Goal: Find specific page/section: Find specific page/section

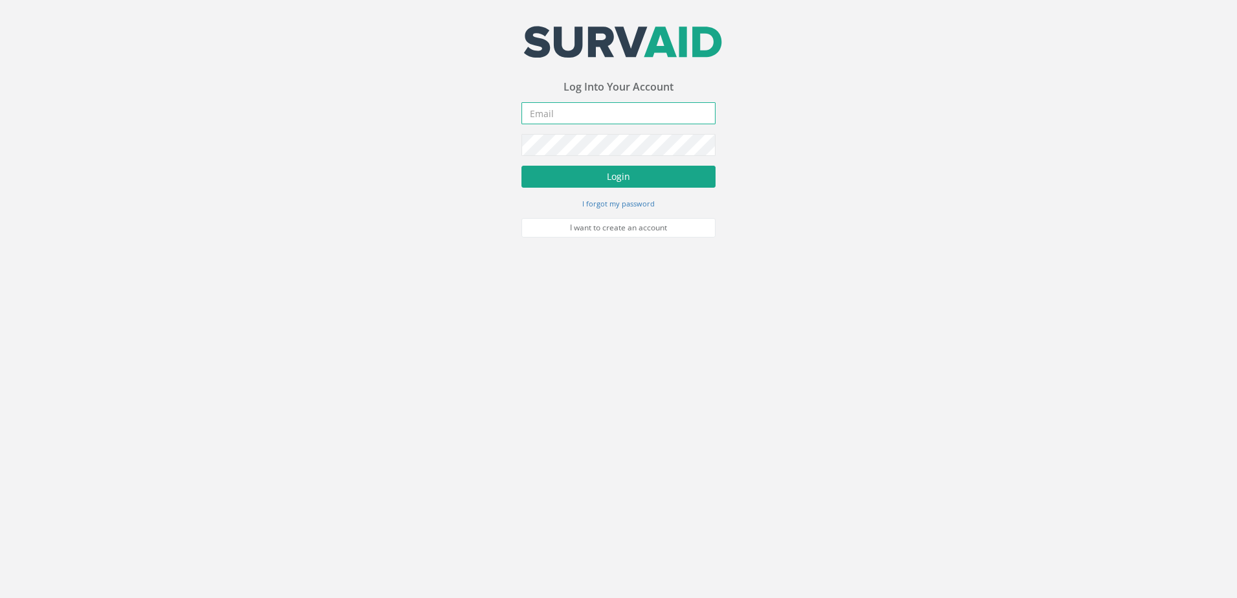
type input "[EMAIL_ADDRESS][DOMAIN_NAME]"
click at [578, 177] on button "Login" at bounding box center [619, 177] width 194 height 22
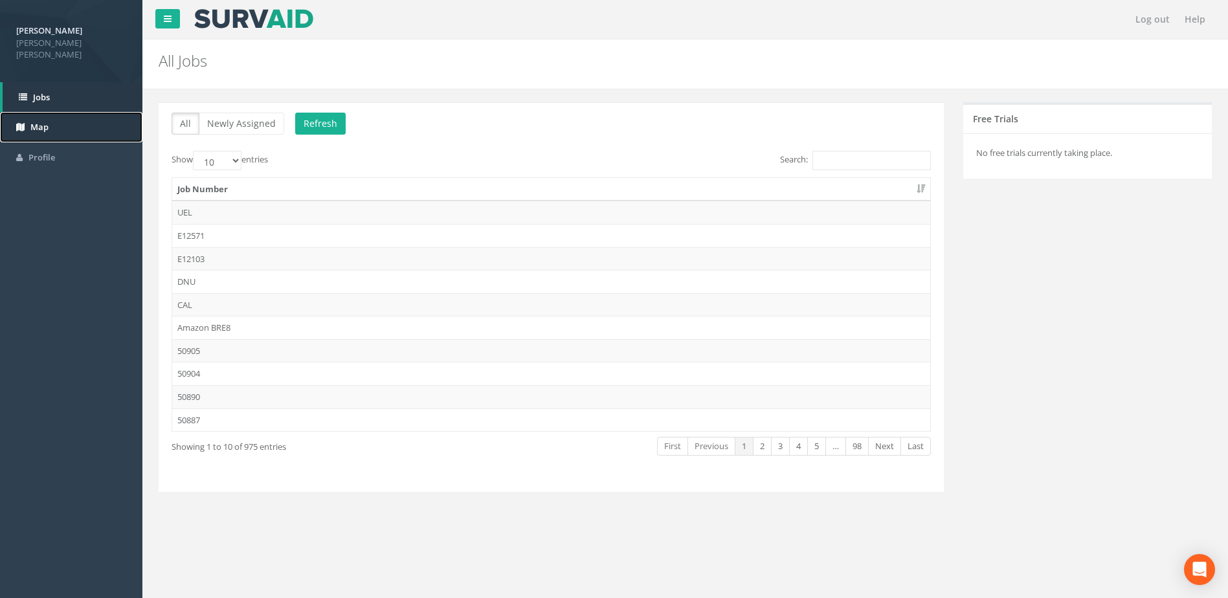
click at [47, 121] on span "Map" at bounding box center [39, 127] width 18 height 12
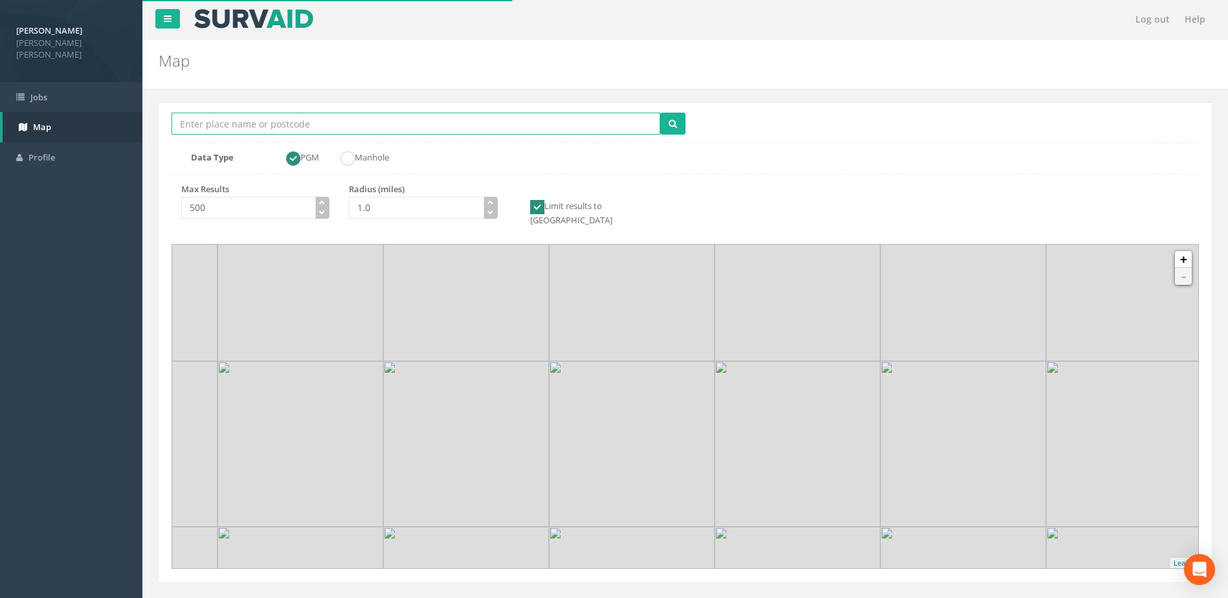
click at [236, 124] on input "Location Search Box" at bounding box center [415, 124] width 489 height 22
click at [660, 113] on button "submit" at bounding box center [672, 124] width 25 height 22
drag, startPoint x: 192, startPoint y: 120, endPoint x: 160, endPoint y: 121, distance: 31.7
click at [160, 121] on div "Location Search Box cb2 Multiple Locations Found Data Type PGM Manhole No match…" at bounding box center [685, 342] width 1053 height 480
type input "[GEOGRAPHIC_DATA]"
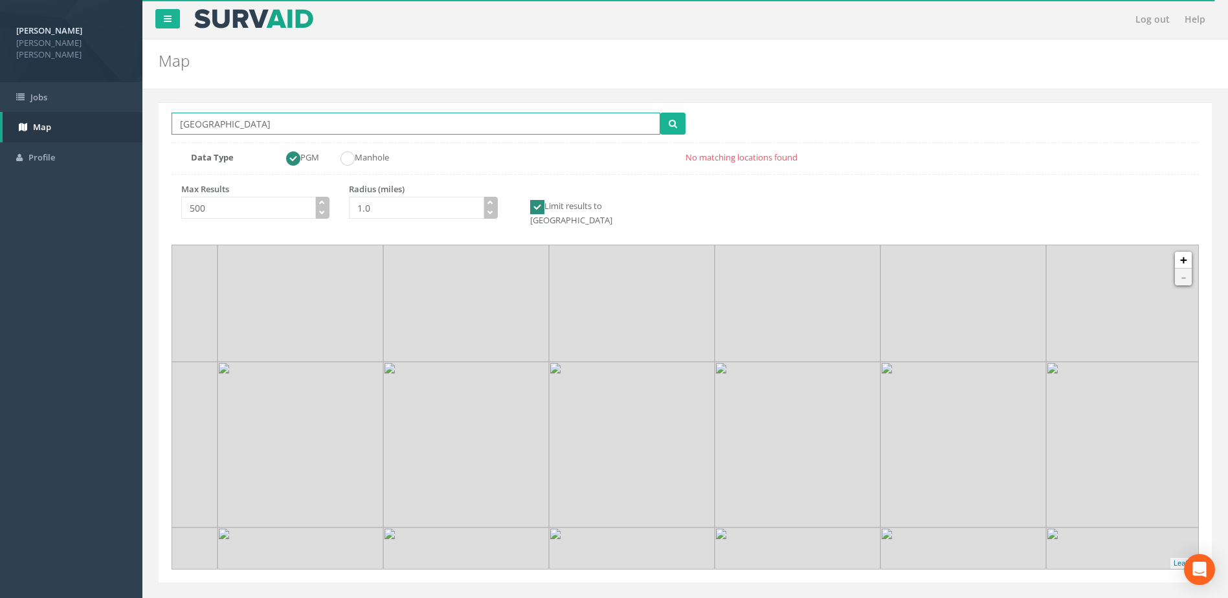
click at [660, 113] on button "submit" at bounding box center [672, 124] width 25 height 22
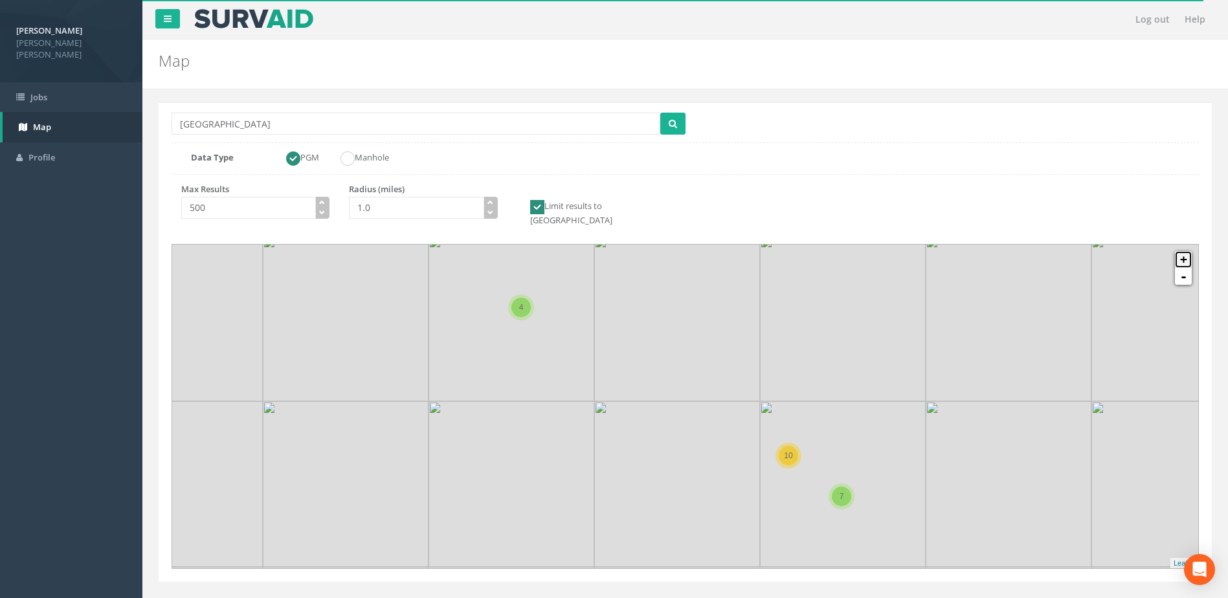
click at [1188, 251] on link "+" at bounding box center [1183, 259] width 17 height 17
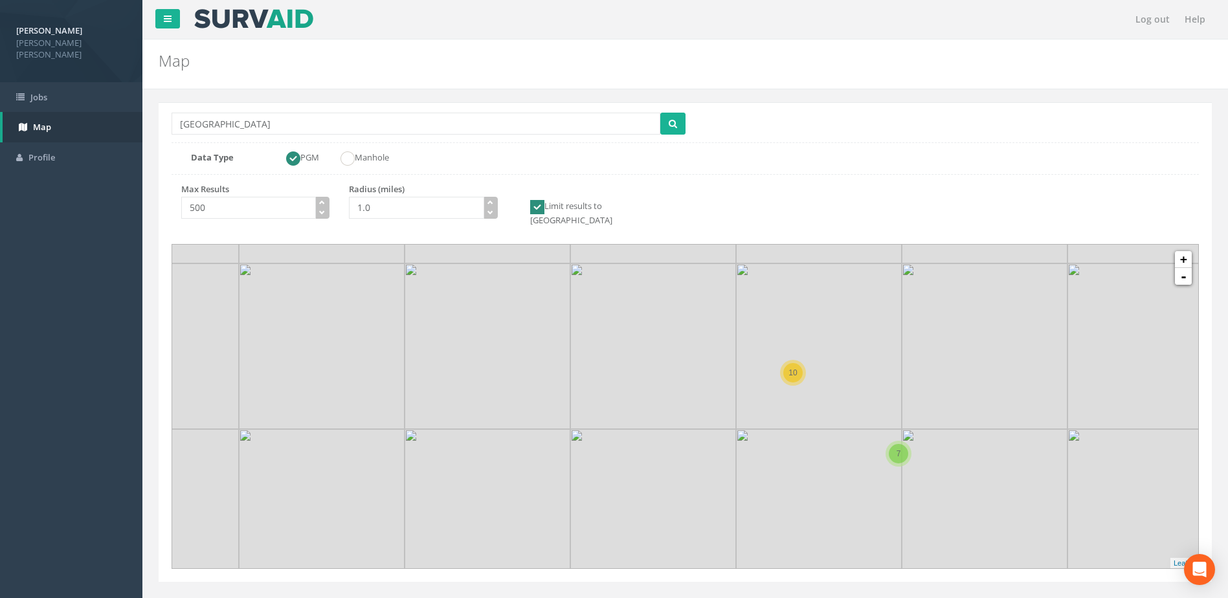
drag, startPoint x: 948, startPoint y: 427, endPoint x: 852, endPoint y: 296, distance: 162.1
click at [852, 296] on icon at bounding box center [587, 273] width 1070 height 337
click at [1188, 251] on link "+" at bounding box center [1183, 259] width 17 height 17
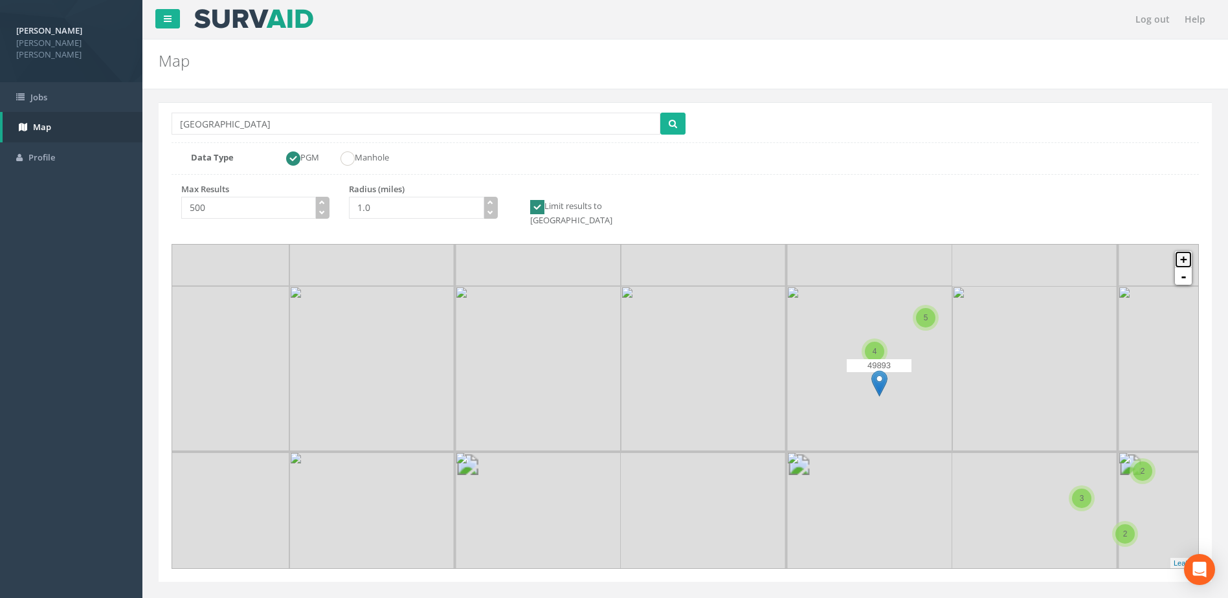
click at [1188, 251] on link "+" at bounding box center [1183, 259] width 17 height 17
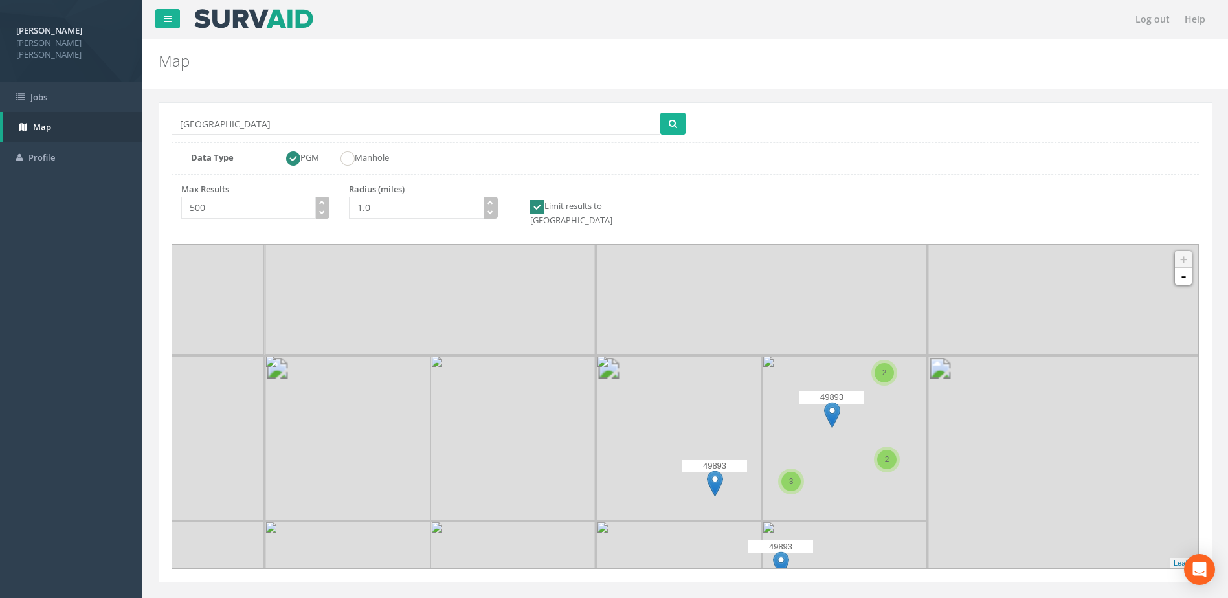
drag, startPoint x: 934, startPoint y: 371, endPoint x: 663, endPoint y: 553, distance: 326.0
click at [663, 553] on icon at bounding box center [394, 595] width 1070 height 337
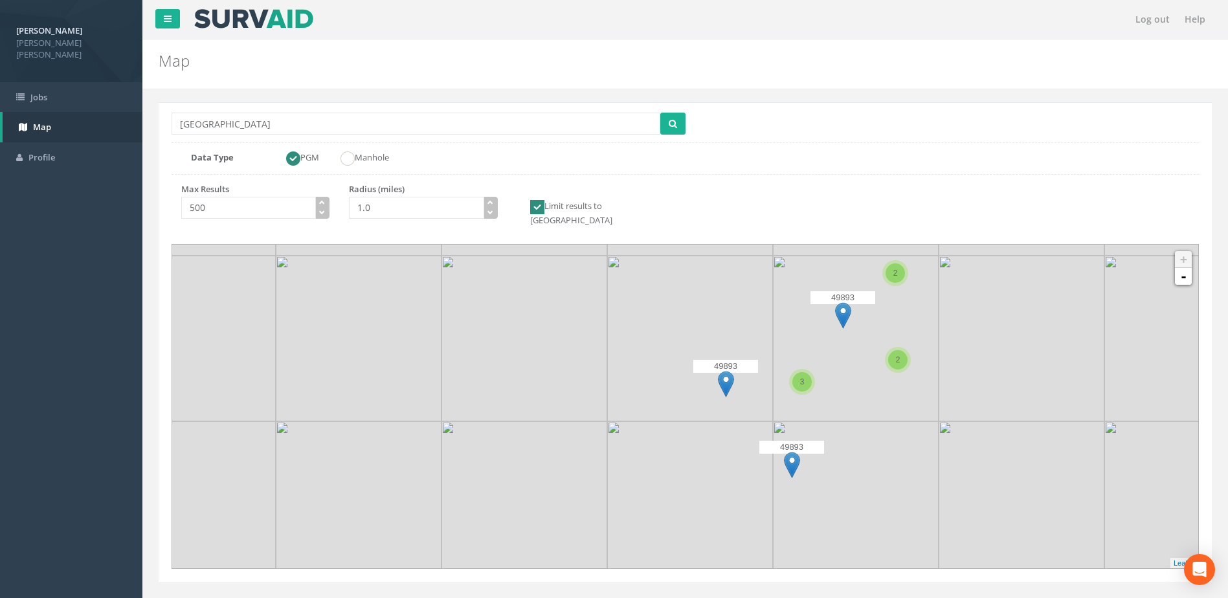
drag, startPoint x: 848, startPoint y: 486, endPoint x: 859, endPoint y: 385, distance: 101.6
click at [859, 385] on icon at bounding box center [697, 306] width 1070 height 337
click at [1186, 269] on link "-" at bounding box center [1183, 276] width 17 height 17
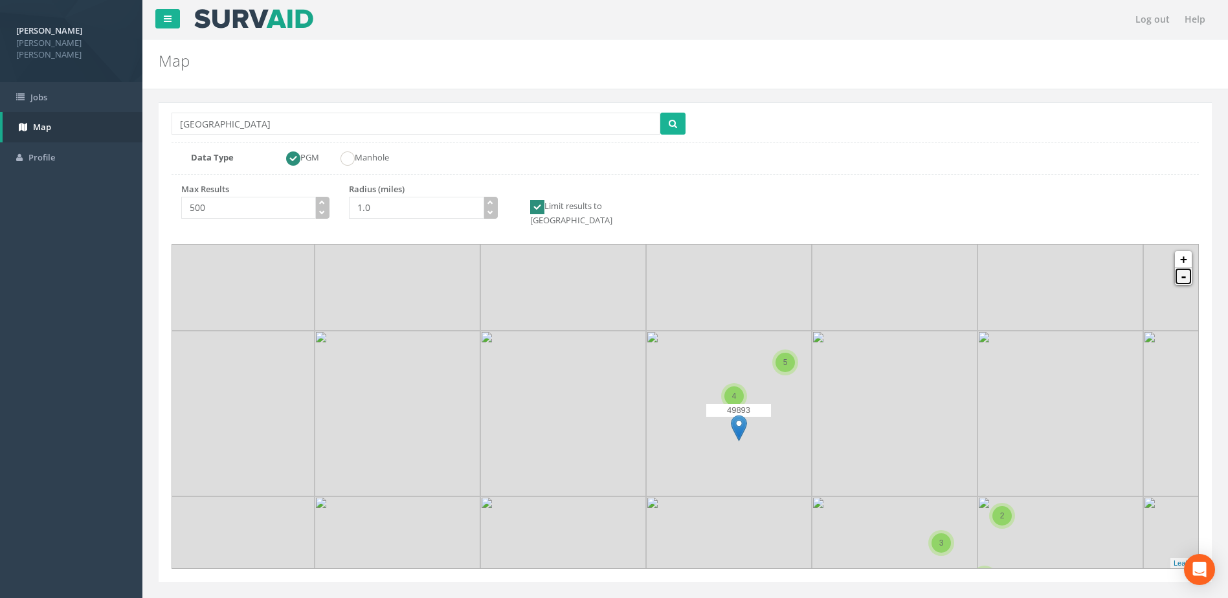
click at [1186, 269] on link "-" at bounding box center [1183, 276] width 17 height 17
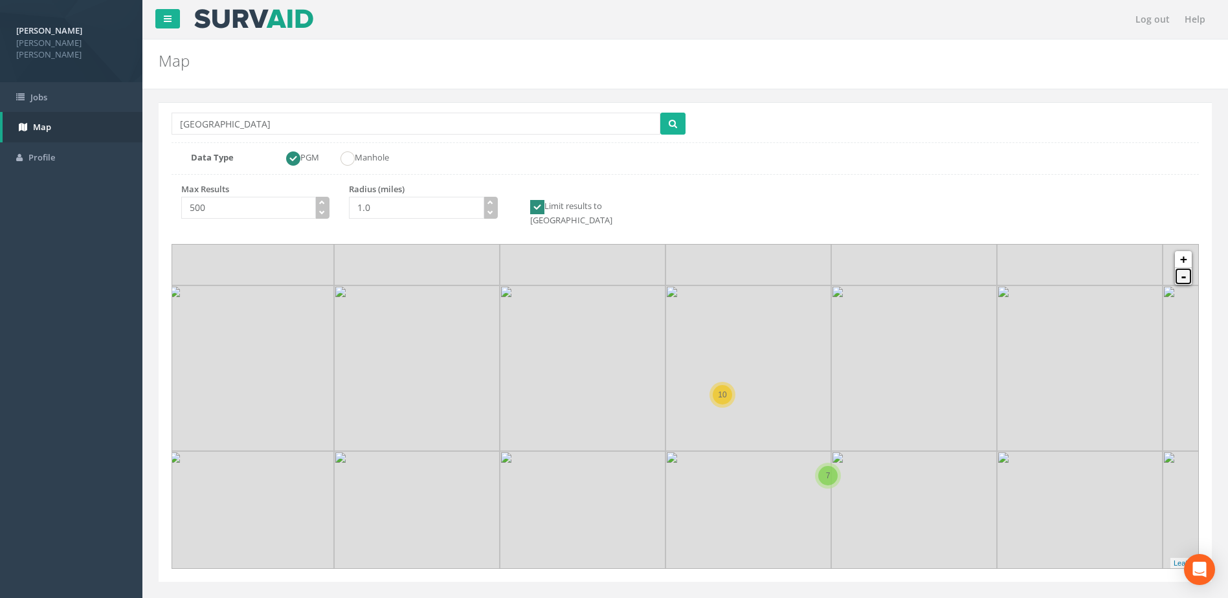
click at [1186, 269] on link "-" at bounding box center [1183, 276] width 17 height 17
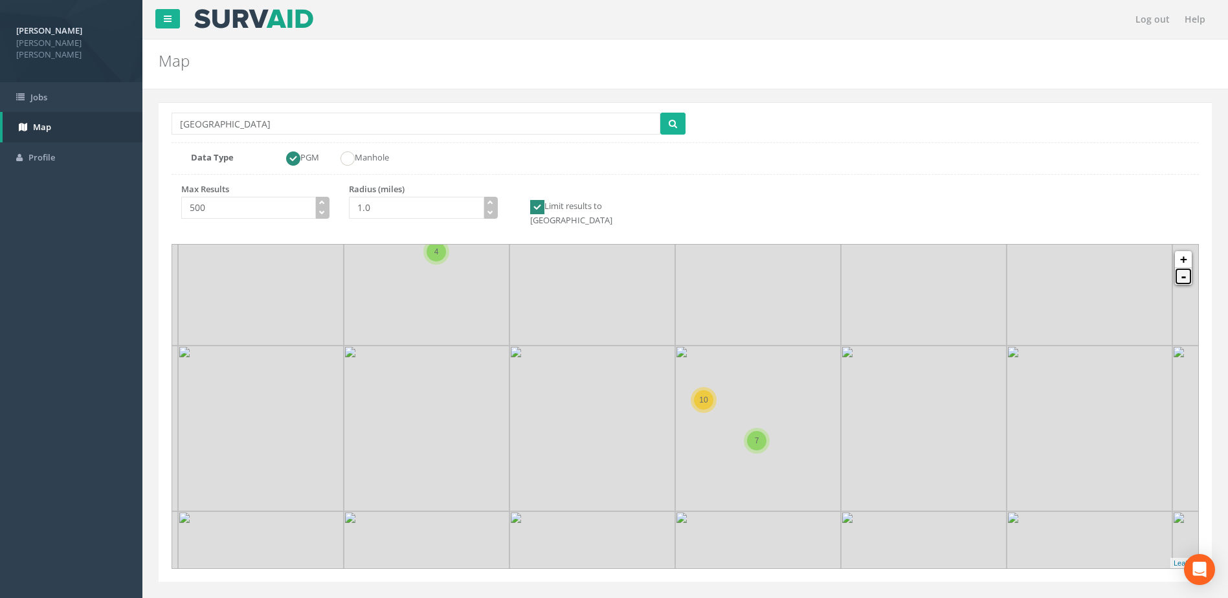
click at [1186, 269] on link "-" at bounding box center [1183, 276] width 17 height 17
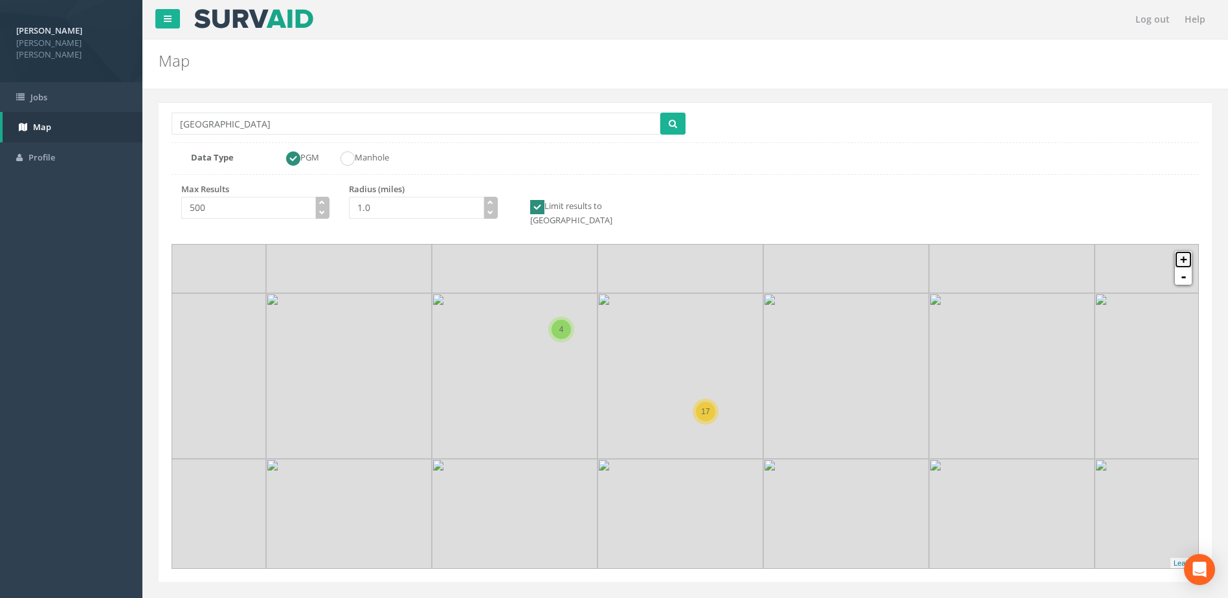
click at [1180, 251] on link "+" at bounding box center [1183, 259] width 17 height 17
drag, startPoint x: 471, startPoint y: 371, endPoint x: 775, endPoint y: 596, distance: 377.9
click at [788, 597] on html "[PERSON_NAME] [PERSON_NAME] Logout S Jobs Map Profile Log out Help Map Location…" at bounding box center [614, 299] width 1228 height 598
drag, startPoint x: 767, startPoint y: 477, endPoint x: 733, endPoint y: 435, distance: 53.9
click at [735, 435] on icon at bounding box center [644, 336] width 1070 height 337
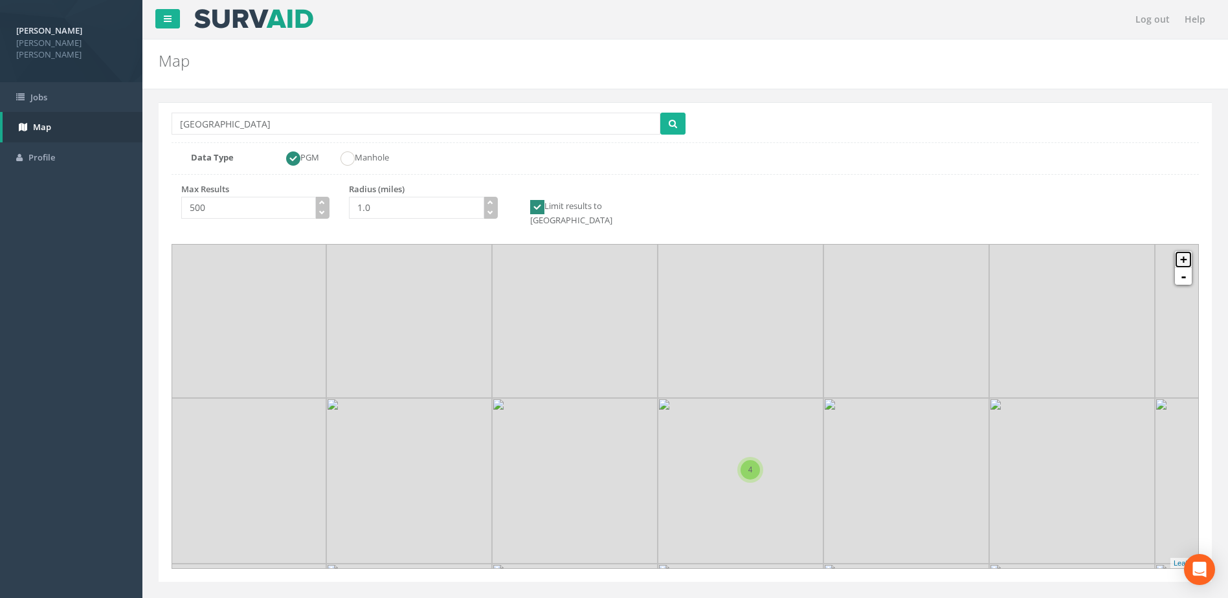
click at [1182, 251] on link "+" at bounding box center [1183, 259] width 17 height 17
drag, startPoint x: 878, startPoint y: 494, endPoint x: 784, endPoint y: 407, distance: 128.2
click at [784, 407] on icon at bounding box center [593, 319] width 1070 height 337
click at [1184, 251] on link "+" at bounding box center [1183, 259] width 17 height 17
click at [1182, 271] on link "-" at bounding box center [1183, 276] width 17 height 17
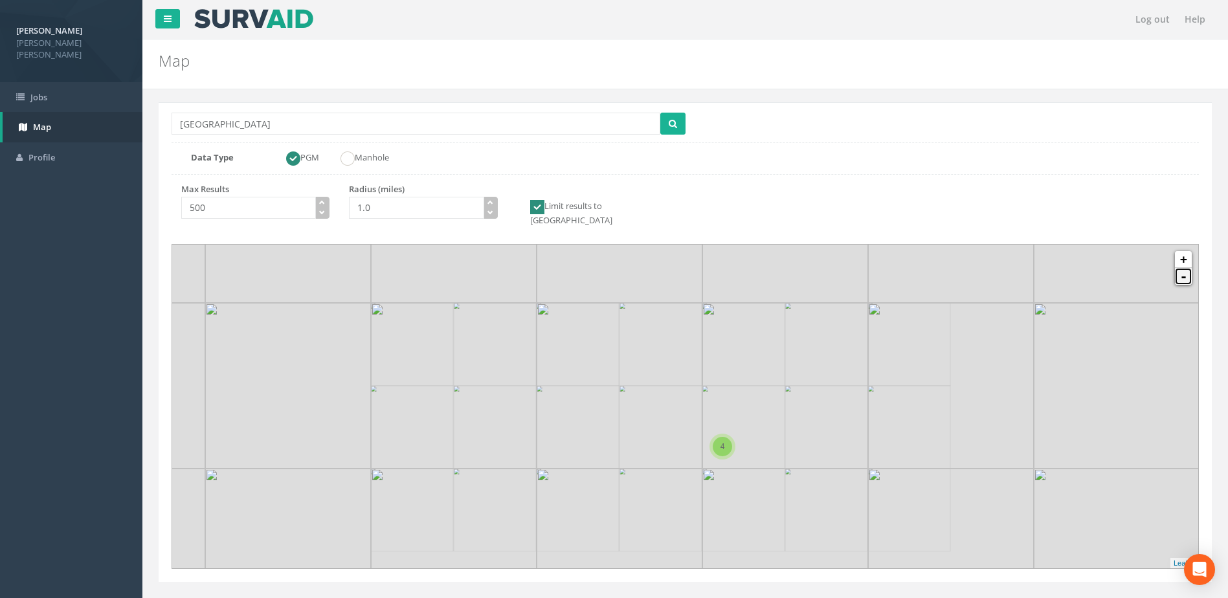
click at [1182, 271] on link "-" at bounding box center [1183, 276] width 17 height 17
click at [703, 425] on div "4" at bounding box center [704, 427] width 26 height 26
click at [711, 414] on div "2" at bounding box center [710, 415] width 19 height 19
click at [713, 406] on div "2" at bounding box center [710, 415] width 19 height 19
click at [710, 412] on span "2" at bounding box center [711, 416] width 5 height 9
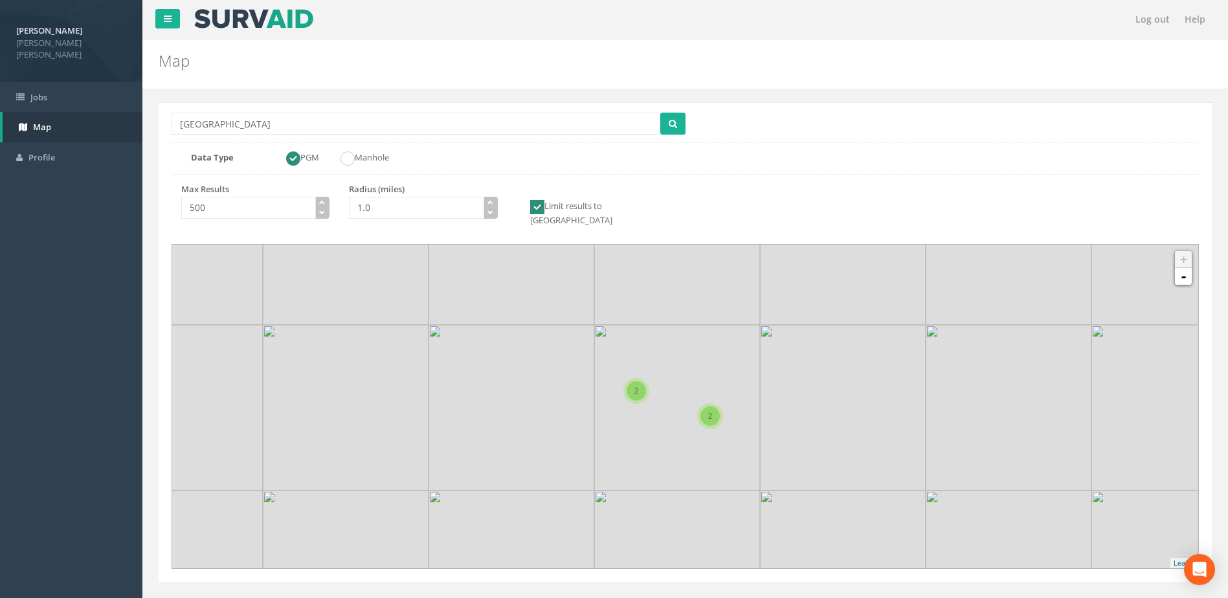
click at [644, 386] on div "2" at bounding box center [636, 391] width 26 height 26
click at [1185, 272] on link "-" at bounding box center [1183, 276] width 17 height 17
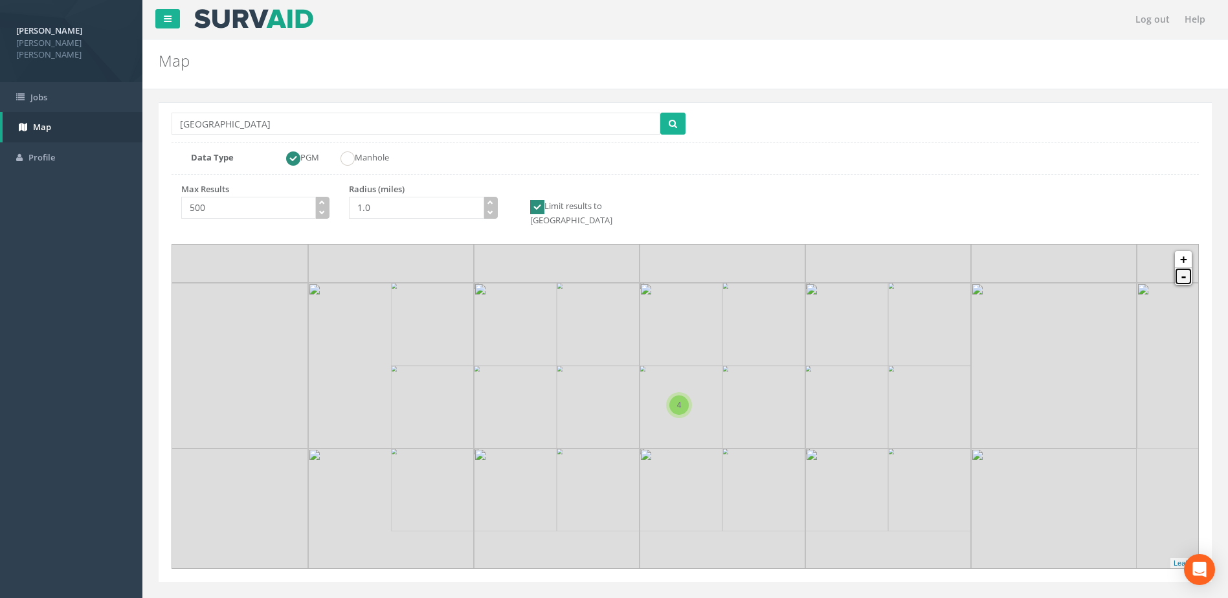
click at [1185, 272] on link "-" at bounding box center [1183, 276] width 17 height 17
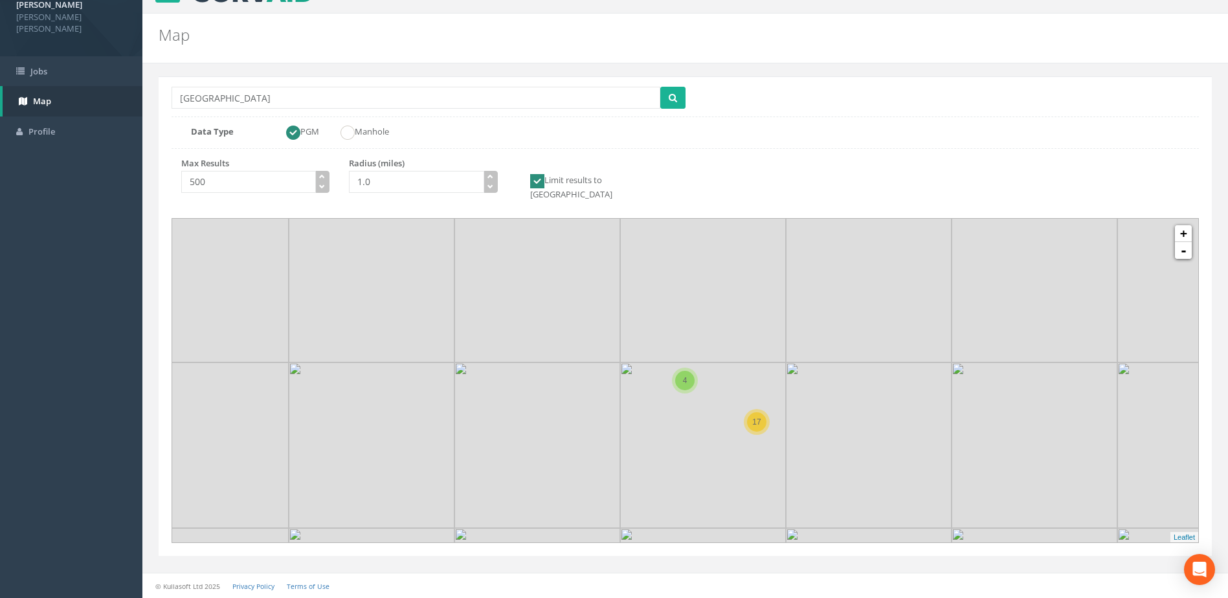
scroll to position [14, 0]
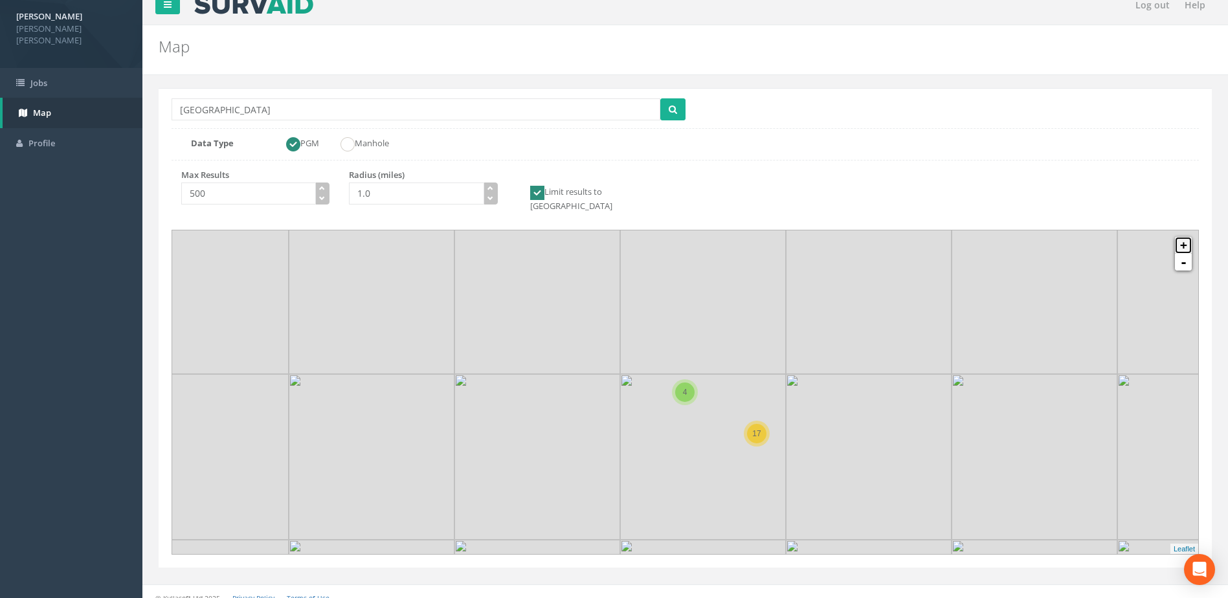
click at [1180, 238] on link "+" at bounding box center [1183, 245] width 17 height 17
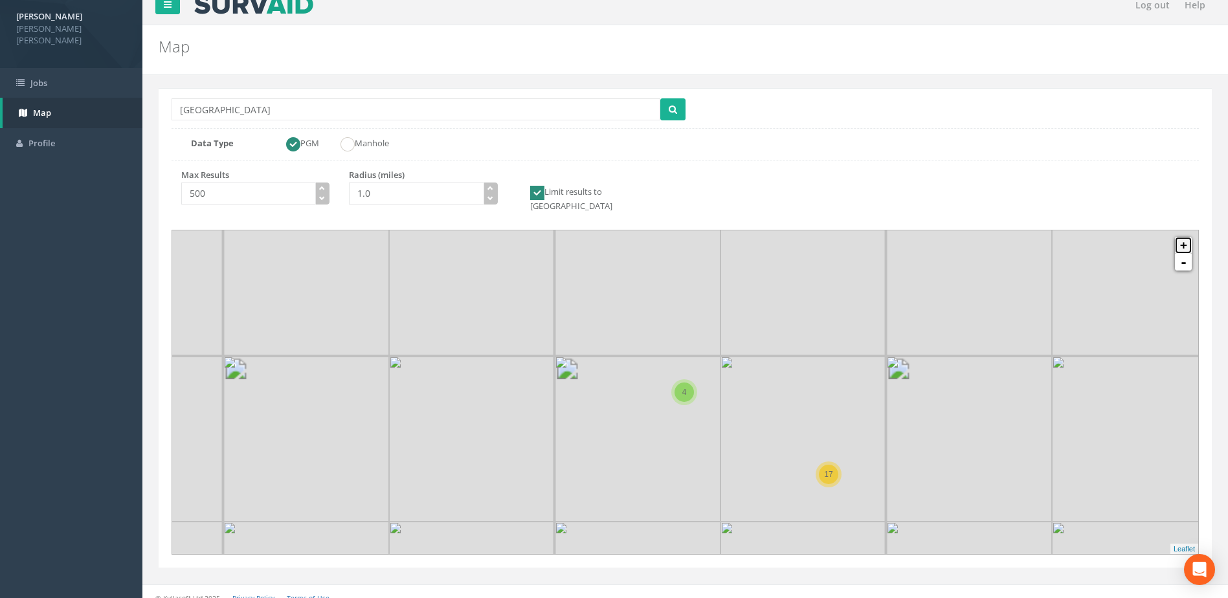
click at [1180, 238] on link "+" at bounding box center [1183, 245] width 17 height 17
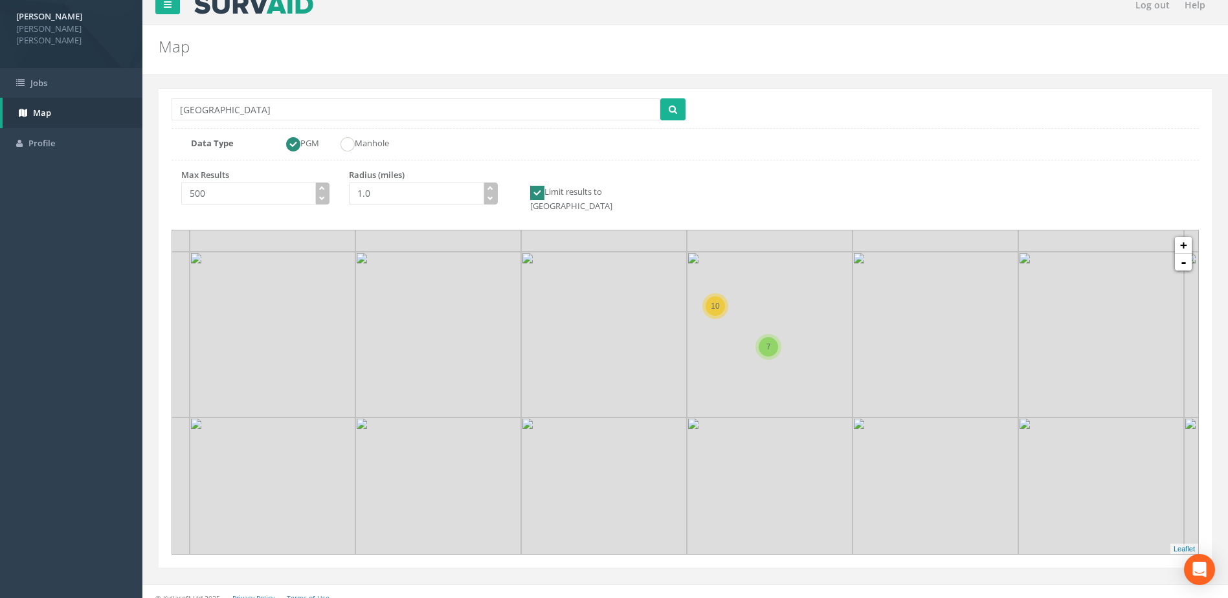
drag, startPoint x: 919, startPoint y: 469, endPoint x: 684, endPoint y: 236, distance: 331.3
click at [684, 236] on icon at bounding box center [451, 158] width 1070 height 337
click at [1186, 237] on link "+" at bounding box center [1183, 245] width 17 height 17
drag, startPoint x: 788, startPoint y: 454, endPoint x: 775, endPoint y: 285, distance: 170.1
click at [775, 285] on icon at bounding box center [673, 233] width 1070 height 337
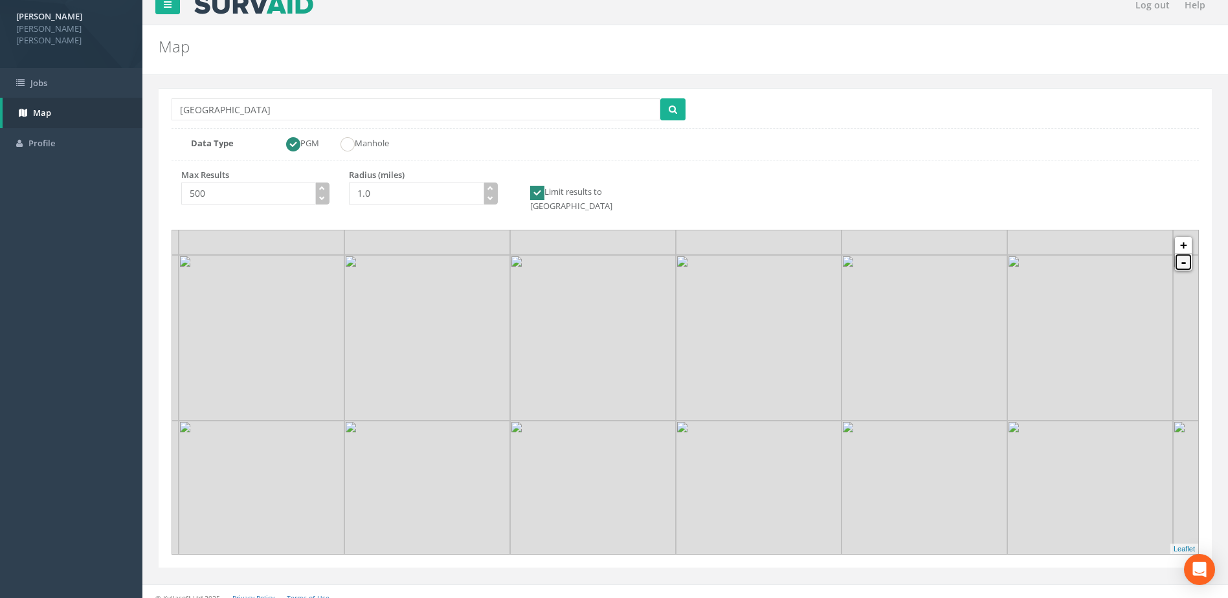
click at [1182, 258] on link "-" at bounding box center [1183, 262] width 17 height 17
drag, startPoint x: 841, startPoint y: 442, endPoint x: 805, endPoint y: 333, distance: 114.4
click at [801, 330] on icon at bounding box center [645, 281] width 1070 height 337
drag, startPoint x: 851, startPoint y: 449, endPoint x: 797, endPoint y: 338, distance: 123.6
click at [797, 338] on icon at bounding box center [633, 282] width 1070 height 337
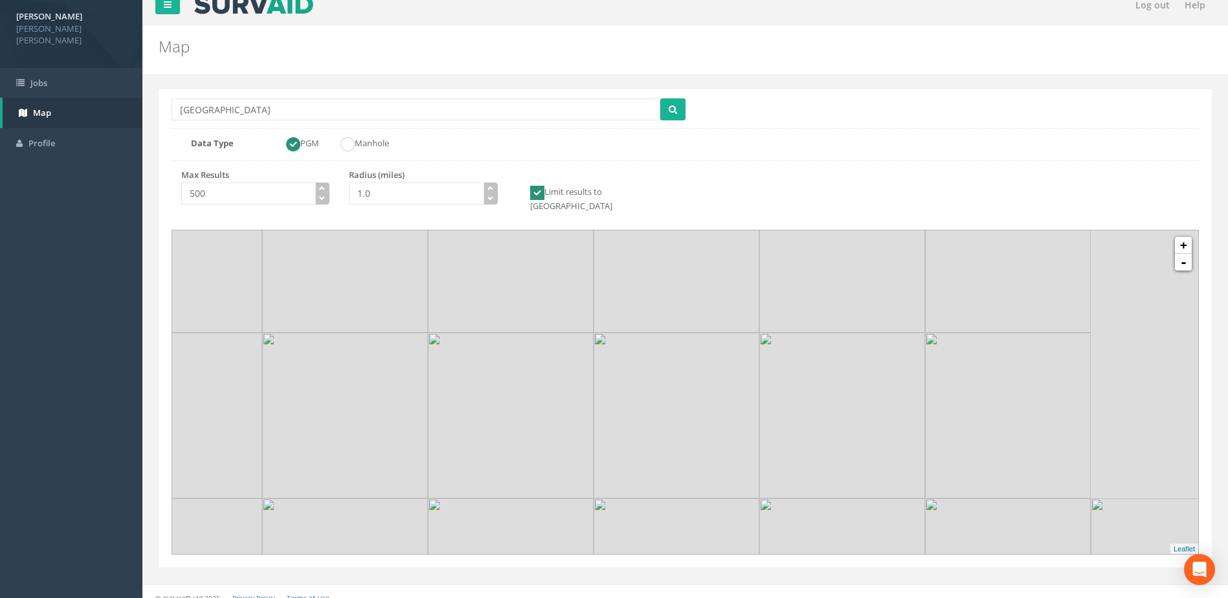
drag, startPoint x: 821, startPoint y: 397, endPoint x: 652, endPoint y: 461, distance: 180.0
click at [652, 461] on icon at bounding box center [525, 454] width 1070 height 337
